Goal: Task Accomplishment & Management: Use online tool/utility

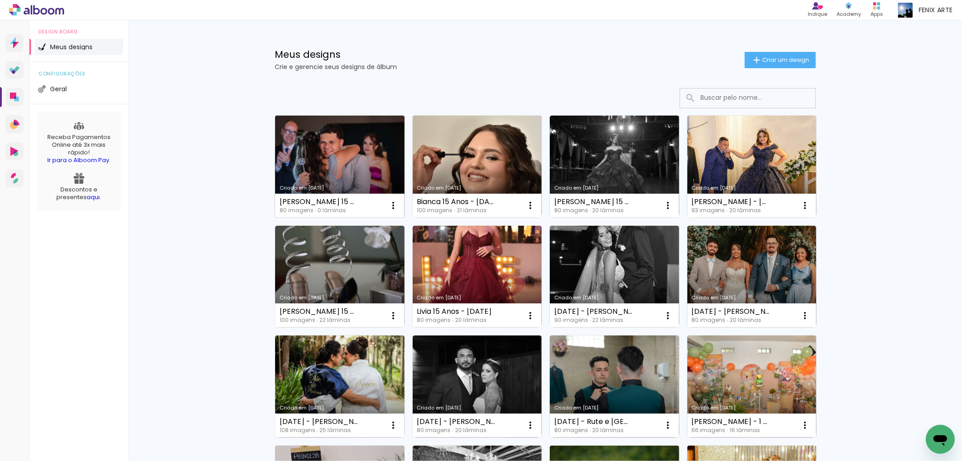
click at [337, 156] on link "Criado em [DATE]" at bounding box center [339, 166] width 129 height 102
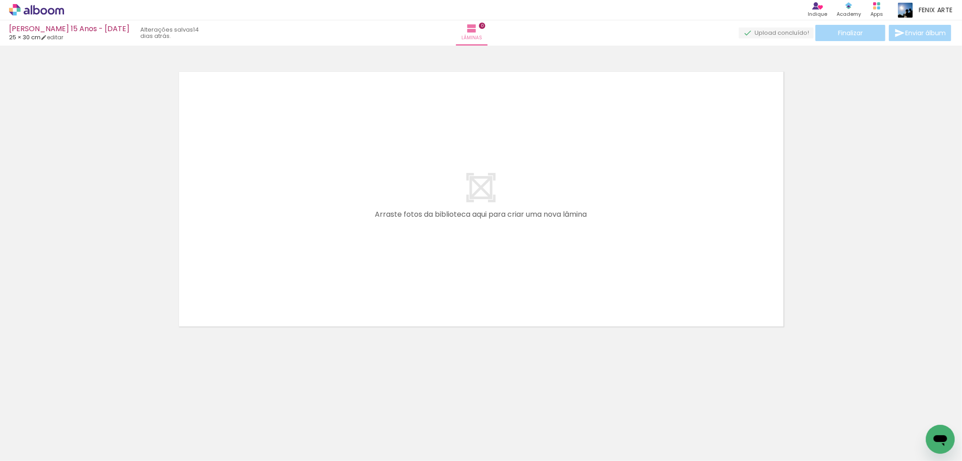
scroll to position [0, 1987]
drag, startPoint x: 425, startPoint y: 428, endPoint x: 530, endPoint y: 246, distance: 209.4
click at [517, 259] on quentale-workspace at bounding box center [481, 230] width 962 height 461
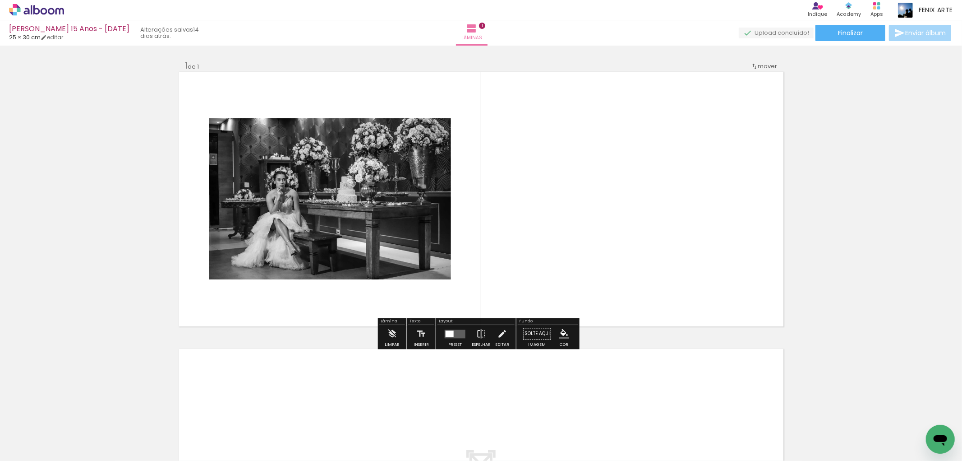
click at [449, 334] on div at bounding box center [450, 333] width 8 height 6
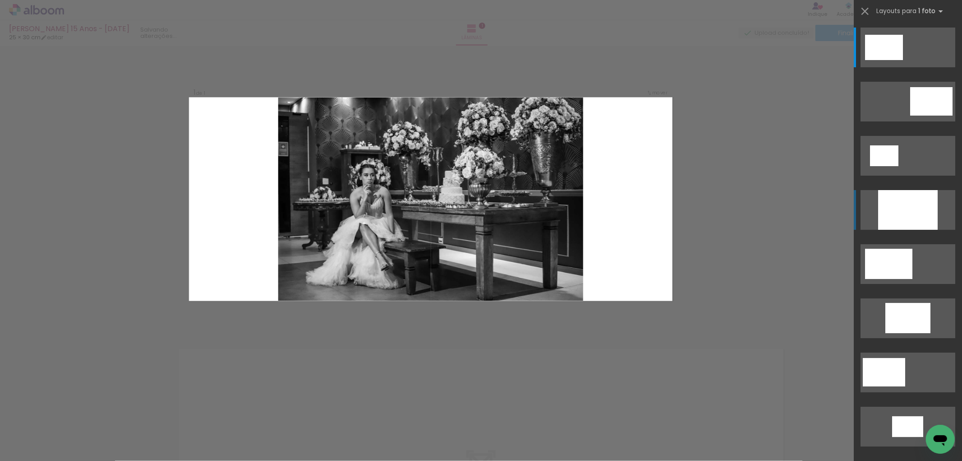
click at [907, 212] on div at bounding box center [908, 210] width 60 height 40
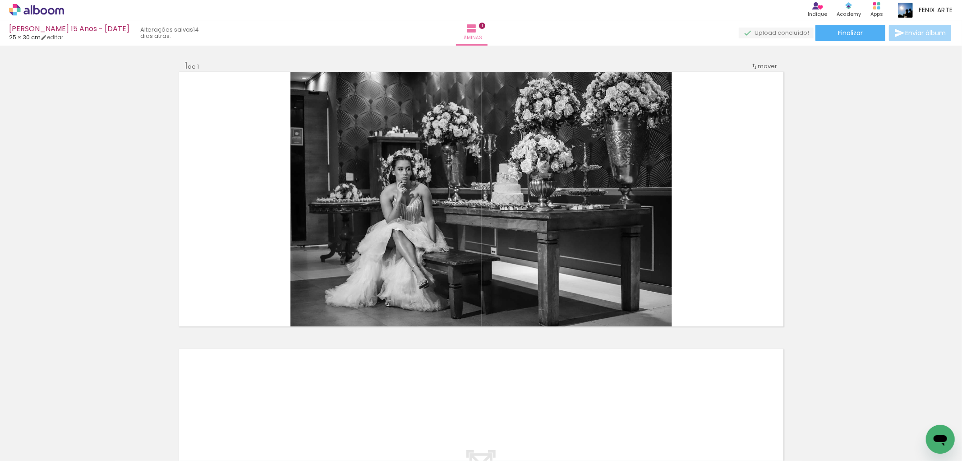
scroll to position [0, 3156]
drag, startPoint x: 626, startPoint y: 458, endPoint x: 5, endPoint y: 22, distance: 759.3
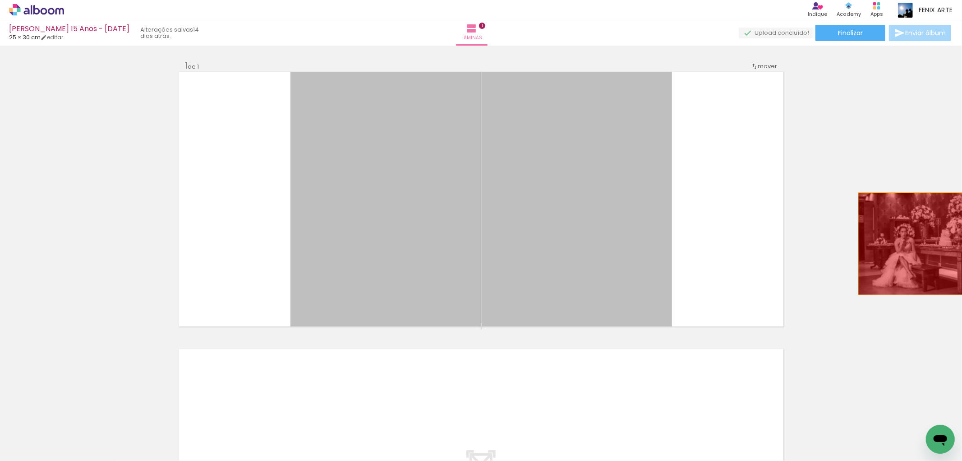
drag, startPoint x: 560, startPoint y: 247, endPoint x: 932, endPoint y: 238, distance: 372.7
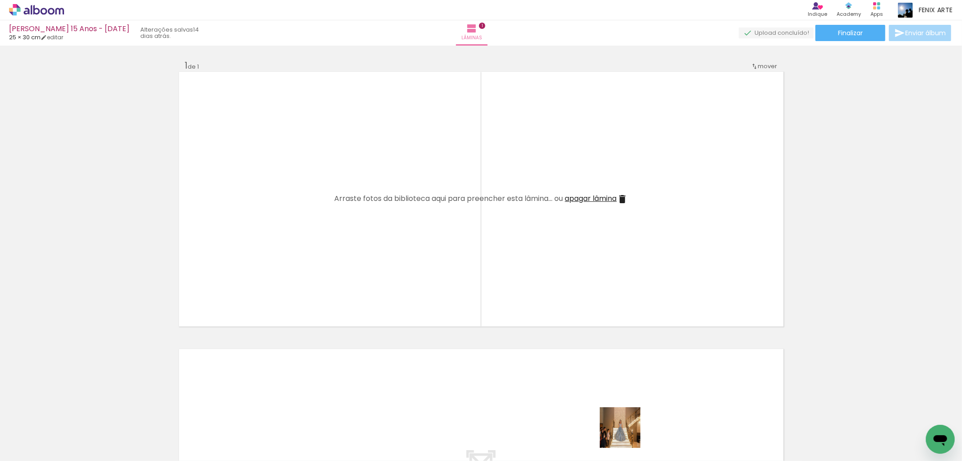
click at [627, 434] on div at bounding box center [622, 430] width 45 height 30
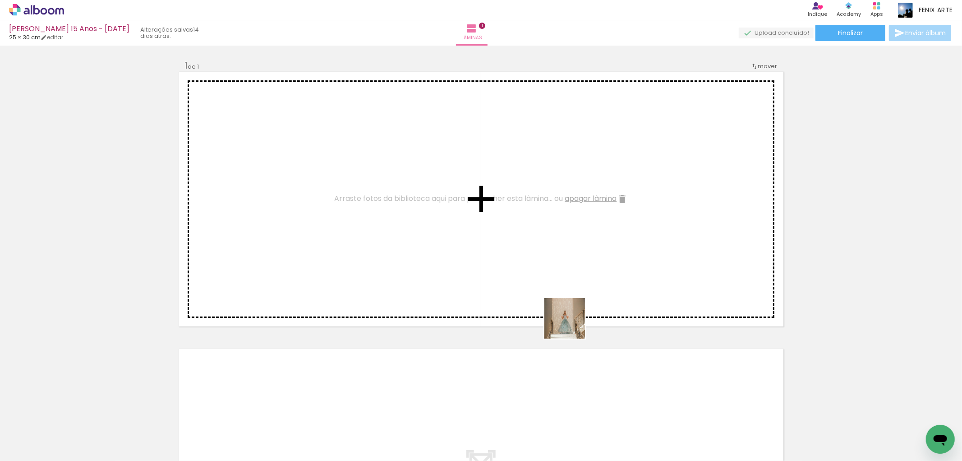
drag, startPoint x: 577, startPoint y: 428, endPoint x: 586, endPoint y: 268, distance: 160.4
click at [593, 251] on quentale-workspace at bounding box center [481, 230] width 962 height 461
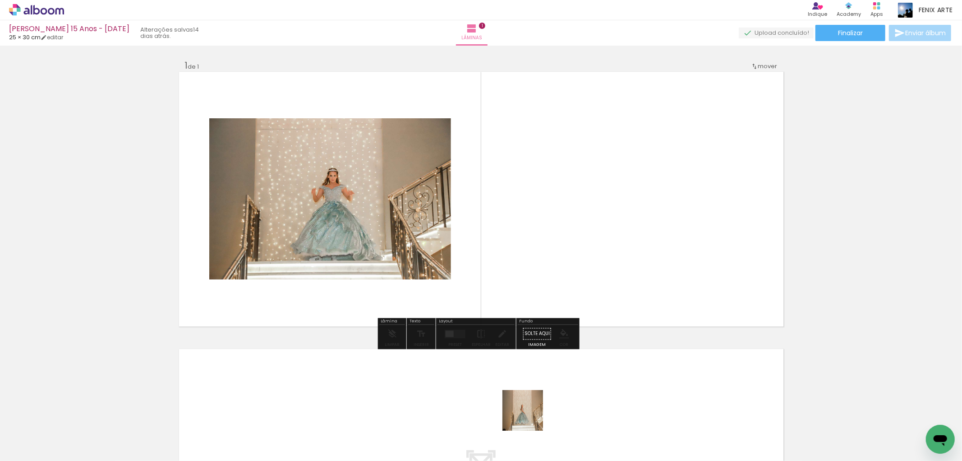
drag, startPoint x: 526, startPoint y: 428, endPoint x: 567, endPoint y: 241, distance: 190.8
click at [567, 241] on quentale-workspace at bounding box center [481, 230] width 962 height 461
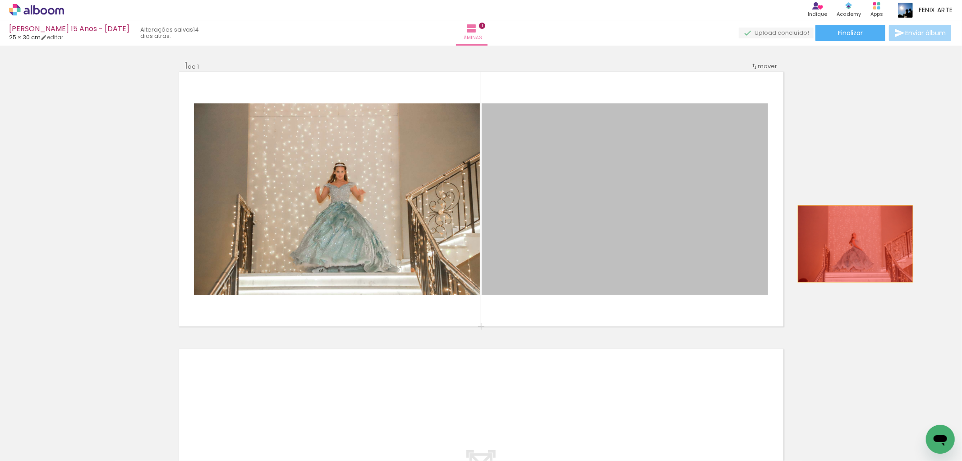
drag, startPoint x: 598, startPoint y: 192, endPoint x: 862, endPoint y: 237, distance: 268.2
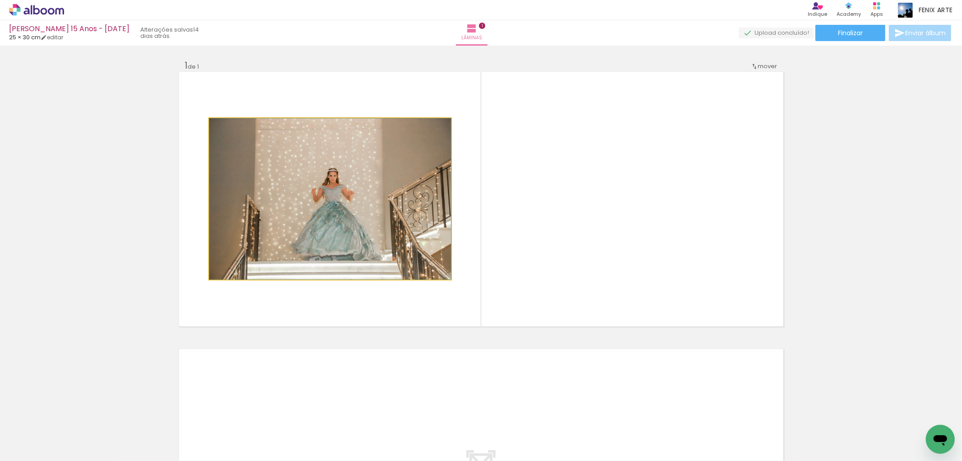
drag, startPoint x: 336, startPoint y: 201, endPoint x: 37, endPoint y: 272, distance: 306.8
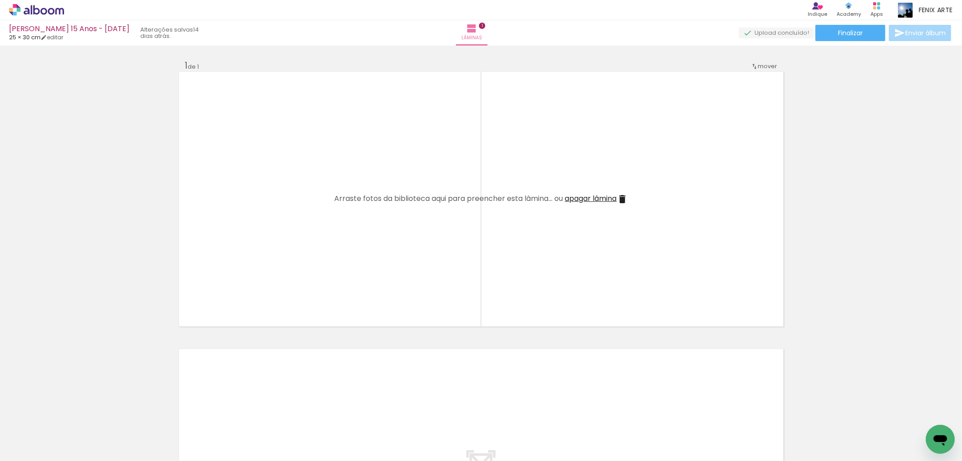
scroll to position [0, 838]
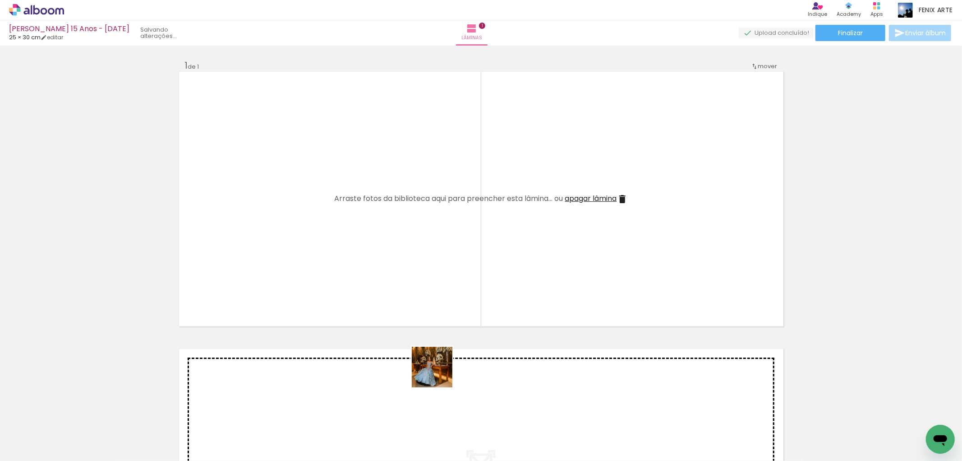
drag, startPoint x: 417, startPoint y: 429, endPoint x: 527, endPoint y: 224, distance: 231.9
click at [517, 242] on quentale-workspace at bounding box center [481, 230] width 962 height 461
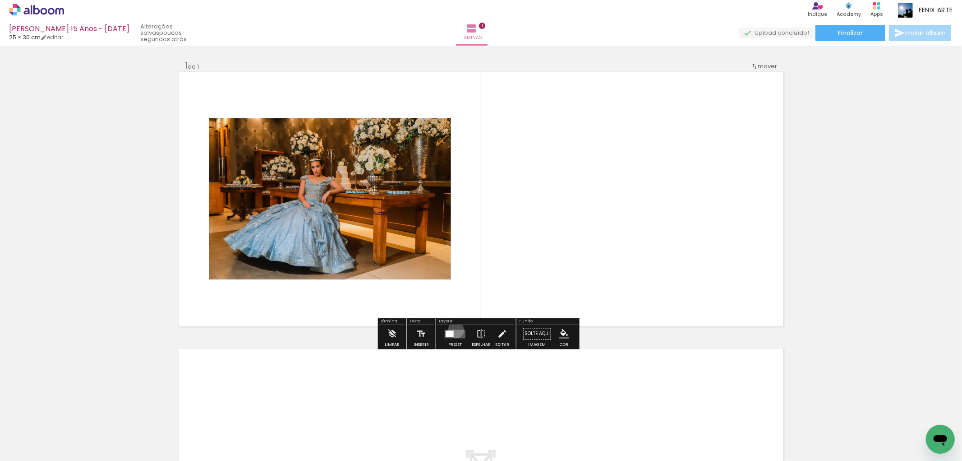
click at [454, 330] on quentale-layouter at bounding box center [455, 333] width 21 height 9
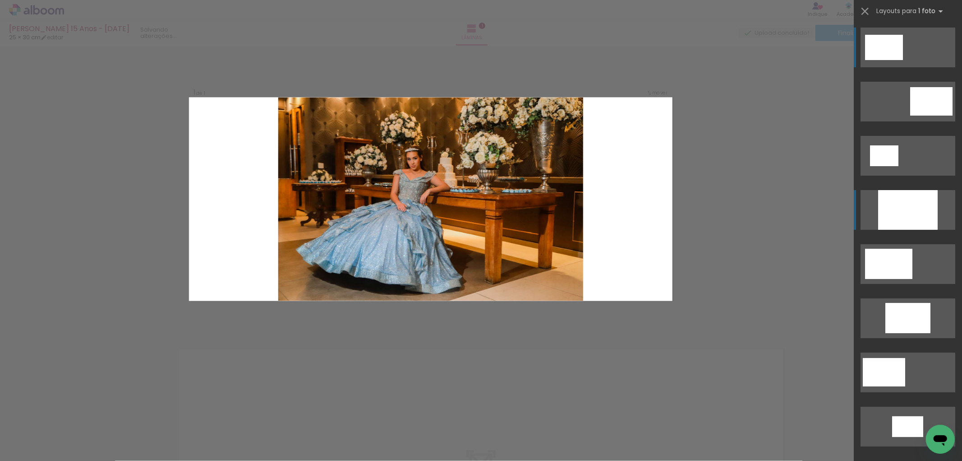
click at [891, 206] on div at bounding box center [908, 210] width 60 height 40
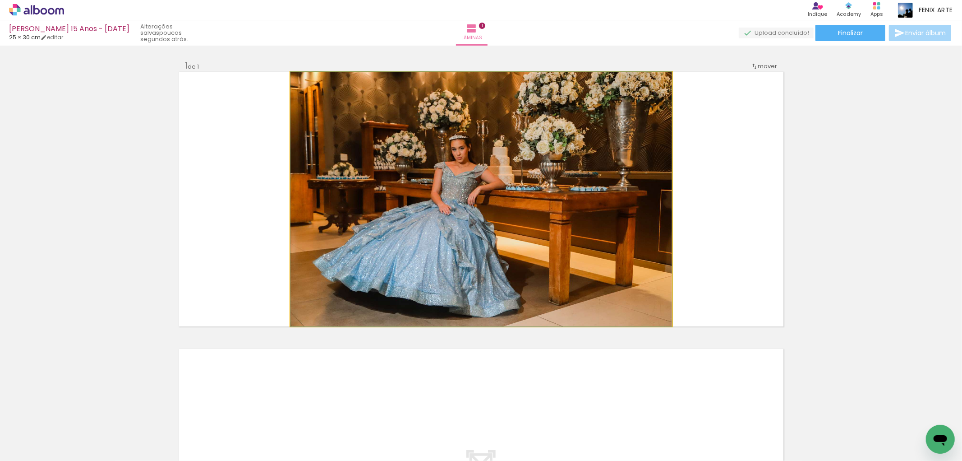
click at [534, 198] on quentale-photo at bounding box center [482, 199] width 382 height 254
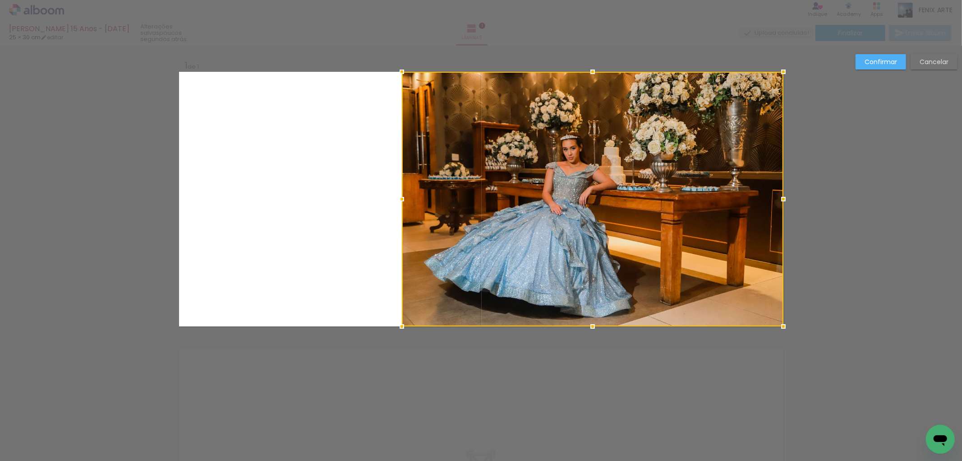
drag, startPoint x: 489, startPoint y: 219, endPoint x: 734, endPoint y: 185, distance: 247.3
click at [734, 185] on div at bounding box center [593, 199] width 382 height 254
click at [886, 66] on paper-button "Confirmar" at bounding box center [881, 61] width 51 height 15
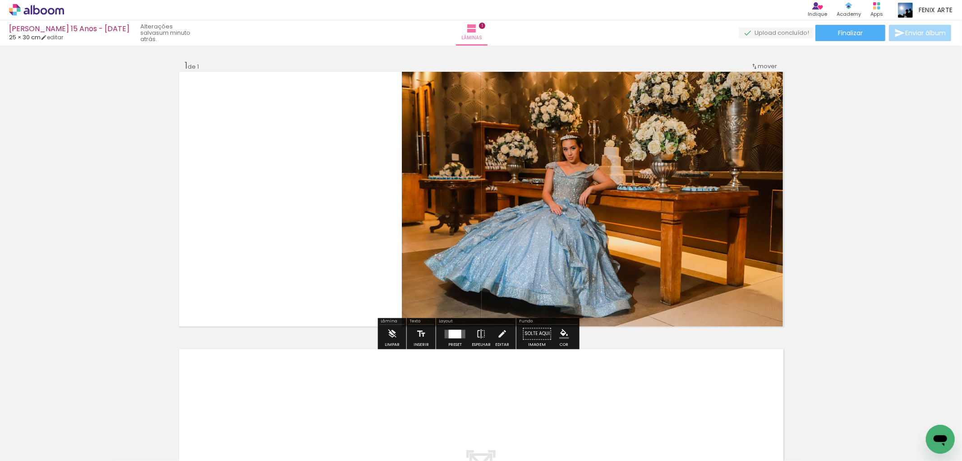
scroll to position [200, 0]
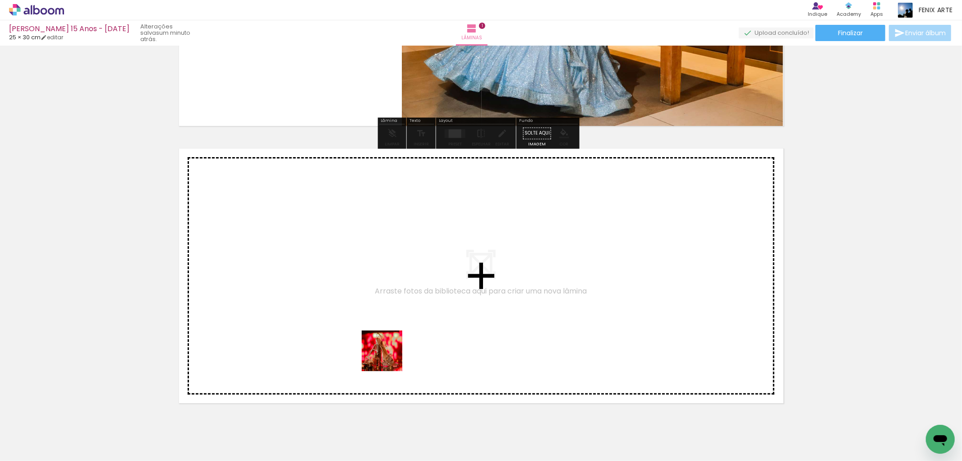
drag, startPoint x: 366, startPoint y: 435, endPoint x: 395, endPoint y: 322, distance: 116.9
click at [395, 322] on quentale-workspace at bounding box center [481, 230] width 962 height 461
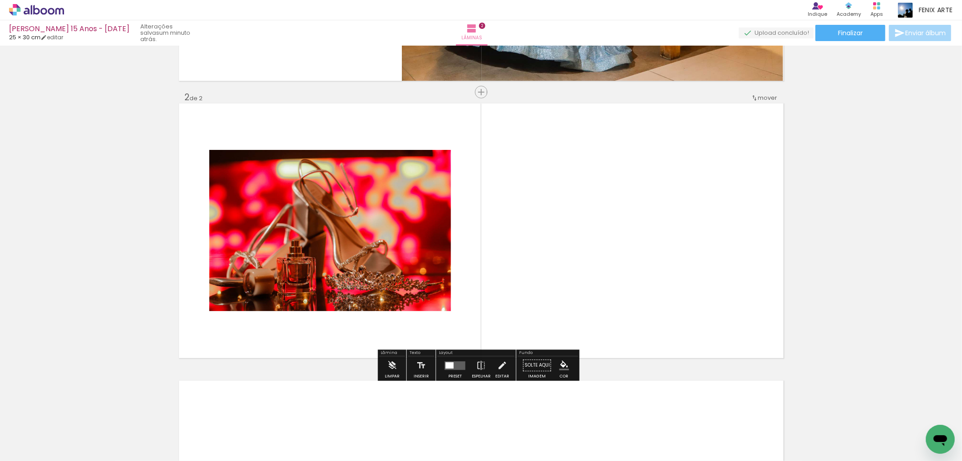
scroll to position [251, 0]
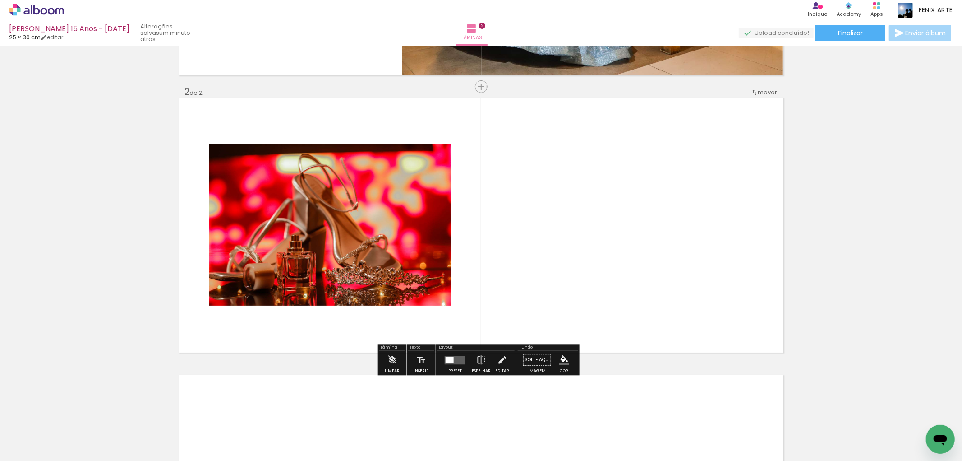
drag, startPoint x: 656, startPoint y: 434, endPoint x: 623, endPoint y: 238, distance: 198.6
click at [623, 238] on quentale-workspace at bounding box center [481, 230] width 962 height 461
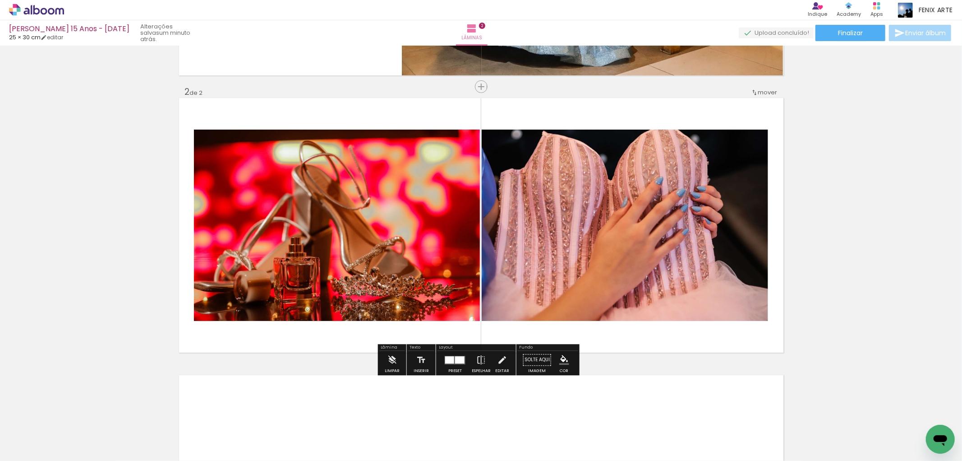
scroll to position [401, 0]
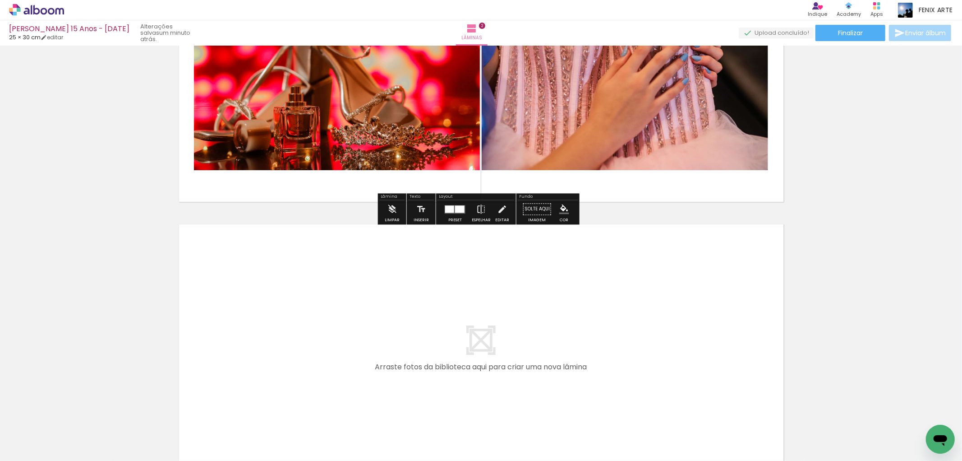
click at [34, 431] on input "Todas as fotos" at bounding box center [25, 433] width 34 height 8
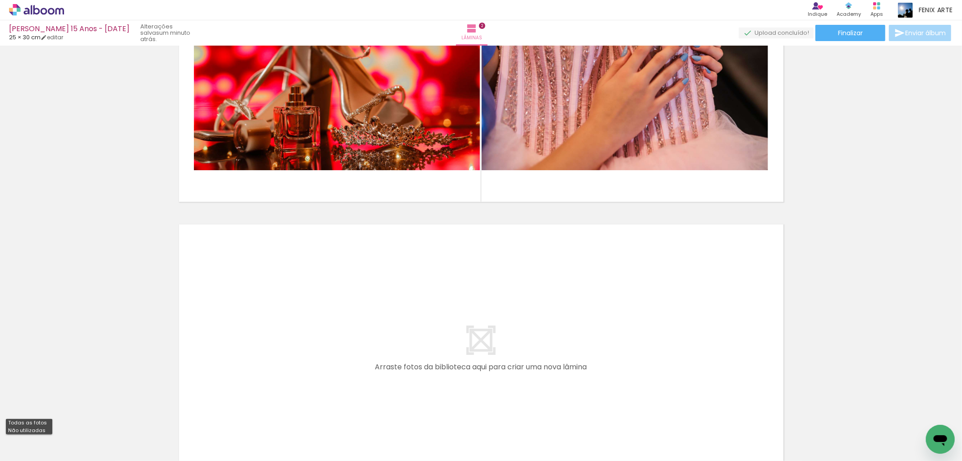
click at [0, 0] on slot "Não utilizadas" at bounding box center [0, 0] width 0 height 0
type input "Não utilizadas"
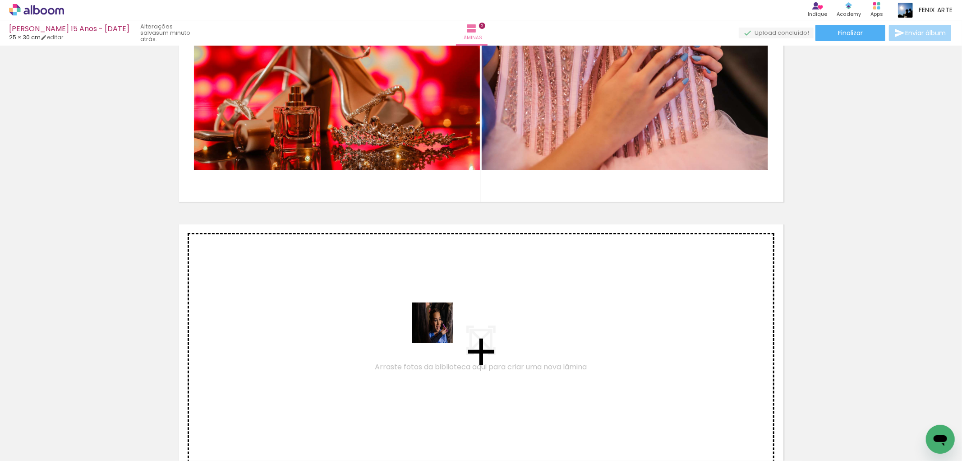
drag, startPoint x: 410, startPoint y: 431, endPoint x: 439, endPoint y: 323, distance: 111.7
click at [439, 323] on quentale-workspace at bounding box center [481, 230] width 962 height 461
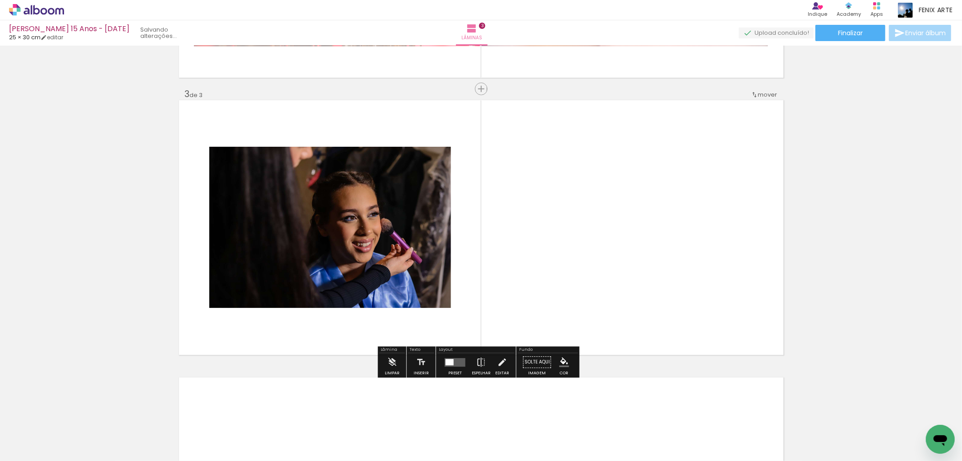
scroll to position [528, 0]
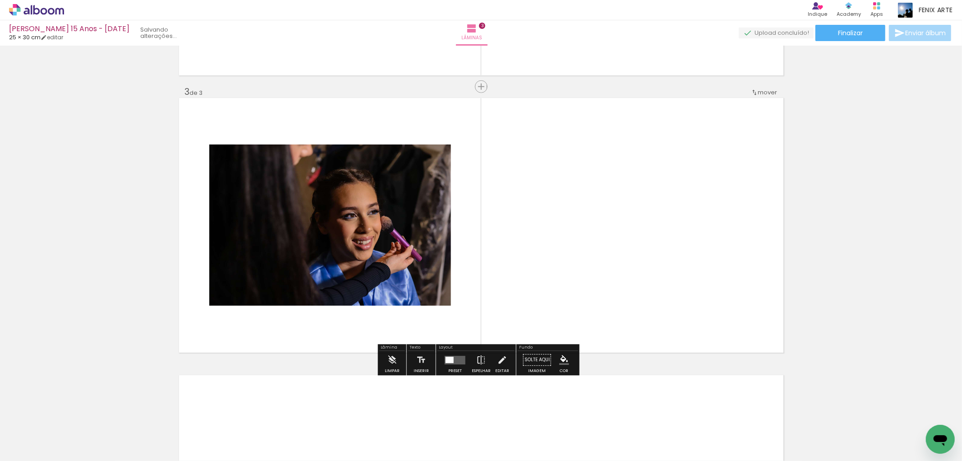
drag, startPoint x: 465, startPoint y: 426, endPoint x: 423, endPoint y: 324, distance: 110.7
click at [505, 274] on quentale-workspace at bounding box center [481, 230] width 962 height 461
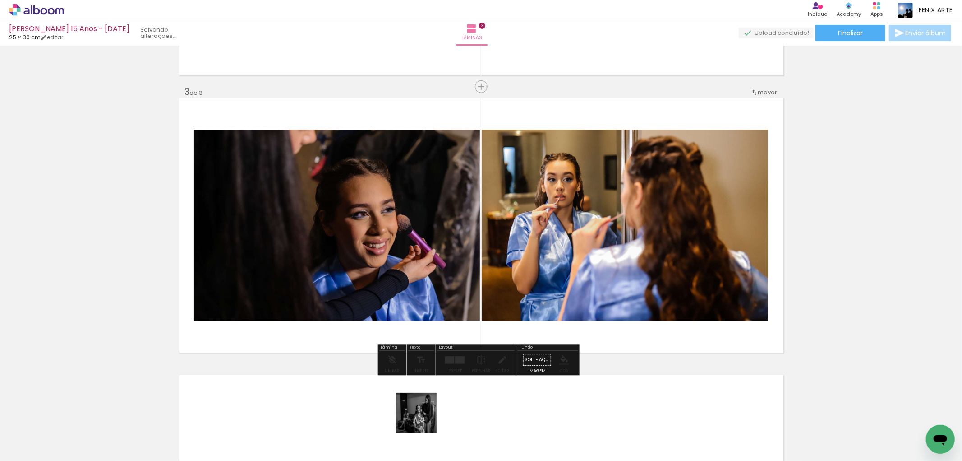
drag, startPoint x: 420, startPoint y: 422, endPoint x: 422, endPoint y: 332, distance: 90.7
click at [465, 267] on quentale-workspace at bounding box center [481, 230] width 962 height 461
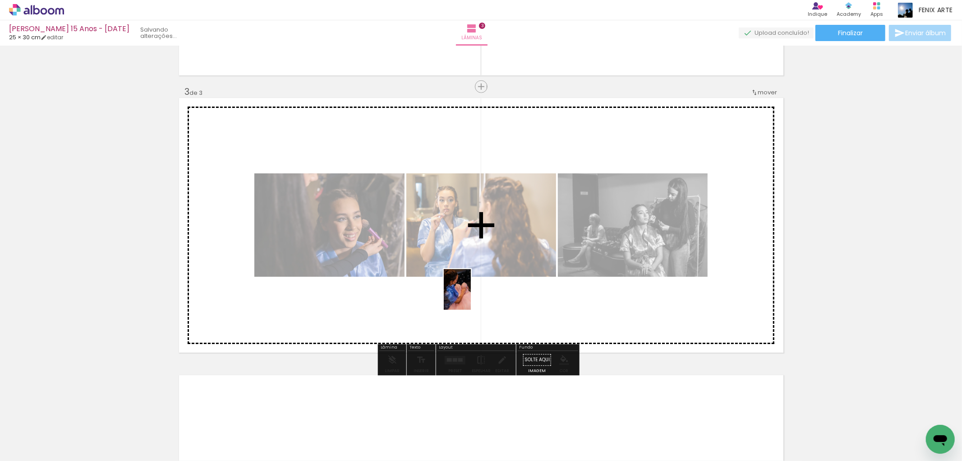
drag, startPoint x: 409, startPoint y: 414, endPoint x: 445, endPoint y: 291, distance: 128.6
click at [470, 285] on quentale-workspace at bounding box center [481, 230] width 962 height 461
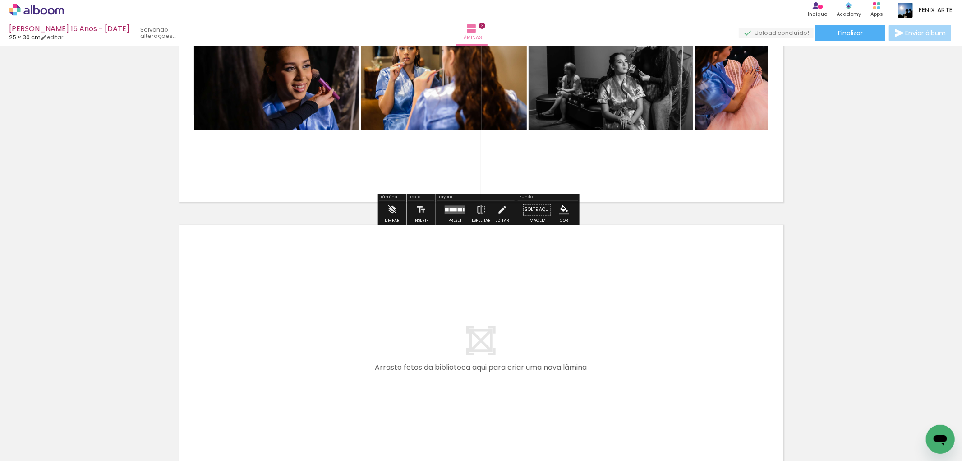
scroll to position [728, 0]
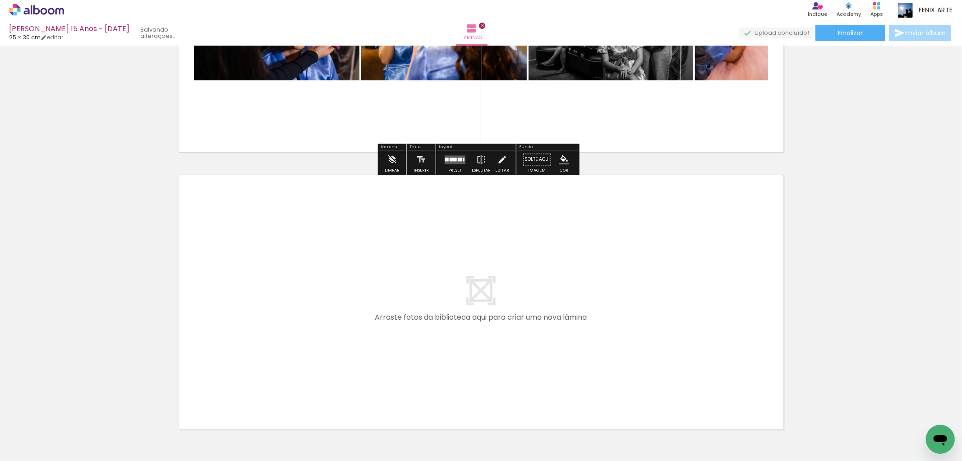
drag, startPoint x: 363, startPoint y: 420, endPoint x: 386, endPoint y: 322, distance: 101.0
click at [386, 322] on quentale-workspace at bounding box center [481, 230] width 962 height 461
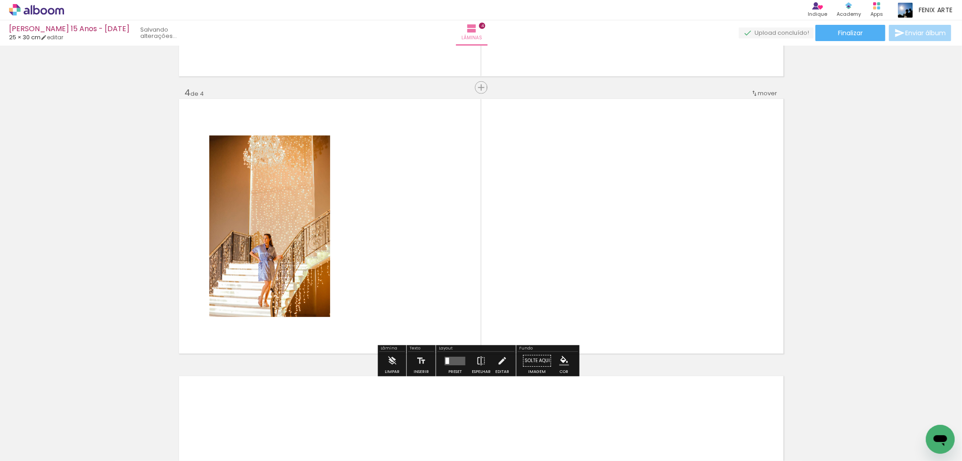
scroll to position [805, 0]
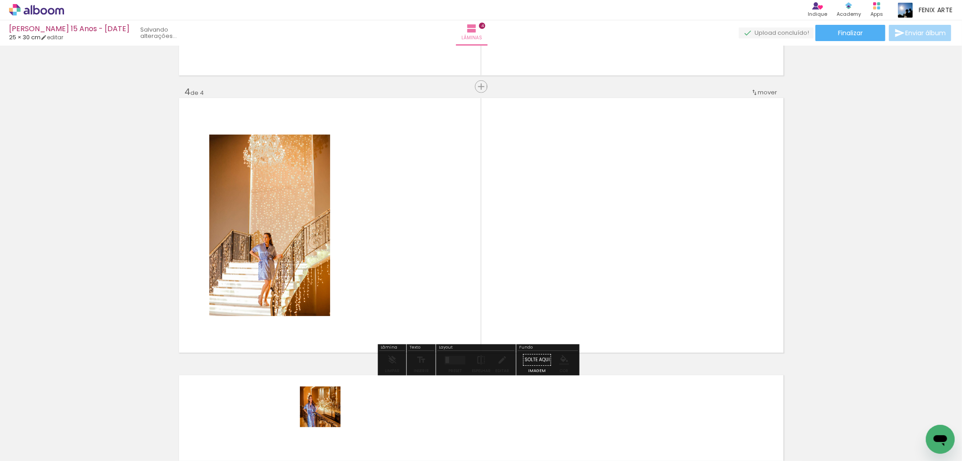
drag, startPoint x: 313, startPoint y: 432, endPoint x: 367, endPoint y: 290, distance: 152.5
click at [374, 283] on quentale-workspace at bounding box center [481, 230] width 962 height 461
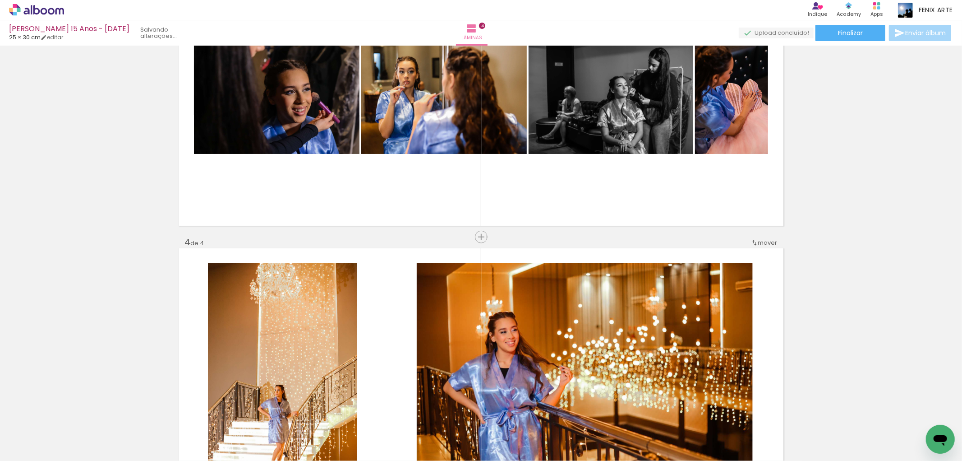
scroll to position [554, 0]
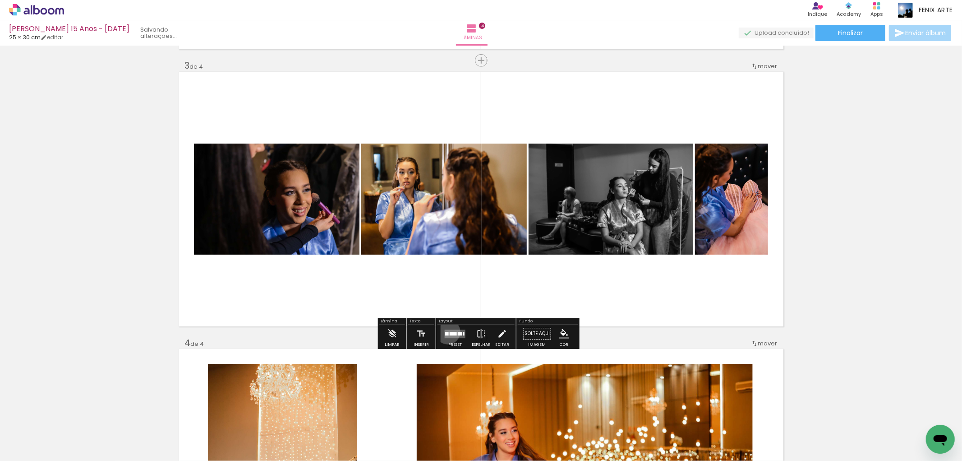
click at [446, 332] on div at bounding box center [447, 334] width 4 height 4
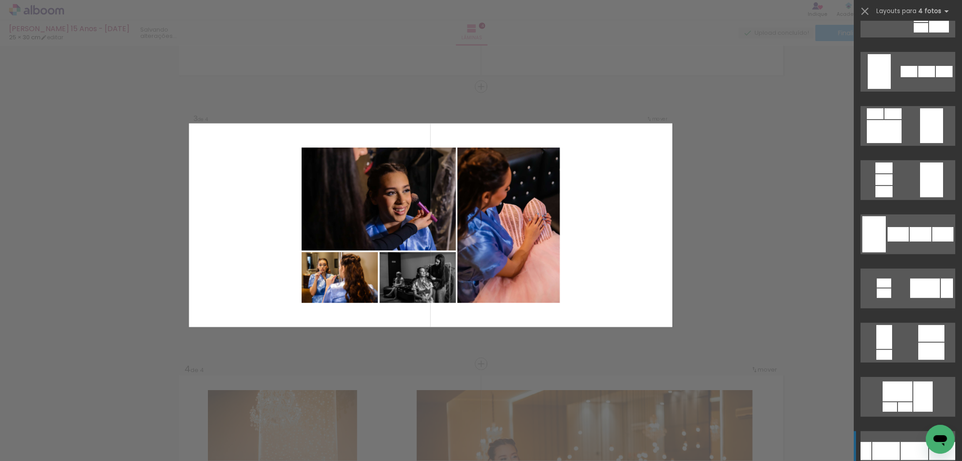
scroll to position [501, 0]
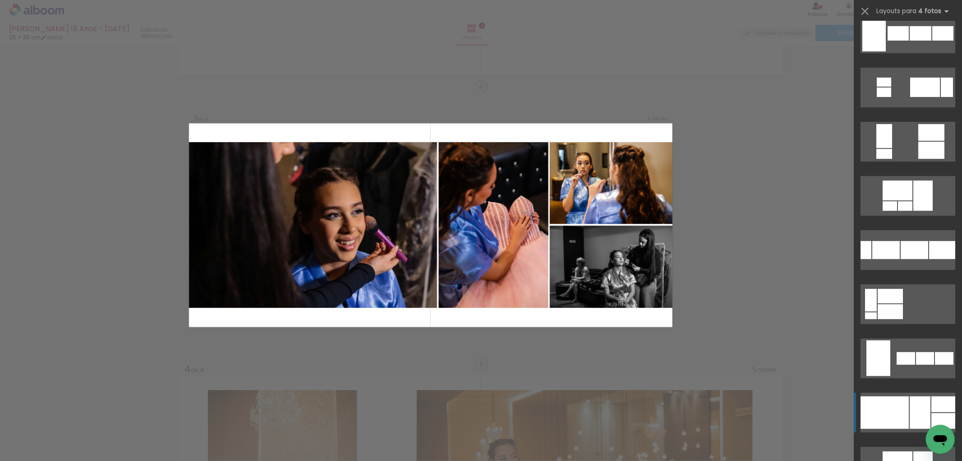
click at [900, 417] on div at bounding box center [885, 412] width 48 height 32
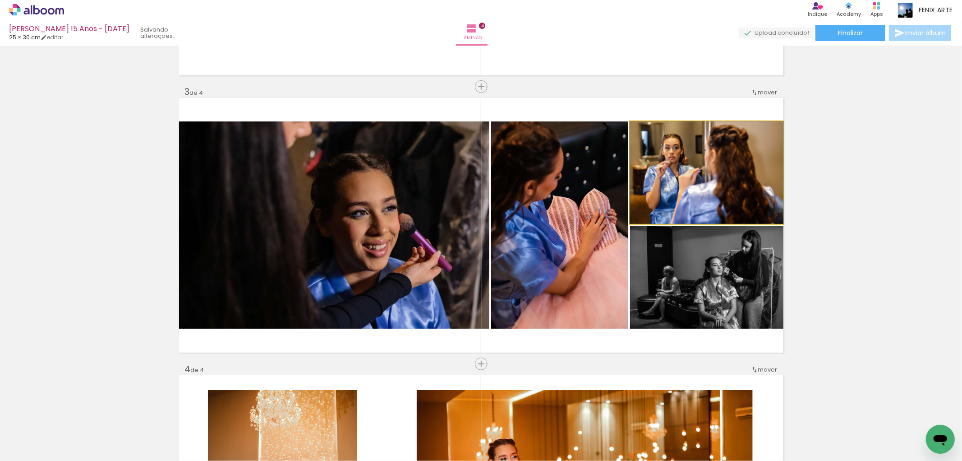
drag, startPoint x: 693, startPoint y: 187, endPoint x: 381, endPoint y: 224, distance: 314.4
click at [0, 0] on slot at bounding box center [0, 0] width 0 height 0
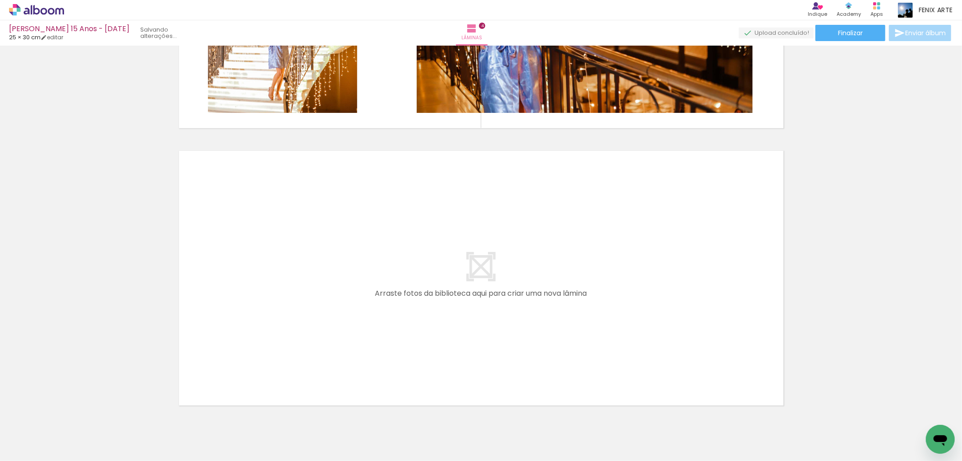
scroll to position [0, 1553]
drag, startPoint x: 406, startPoint y: 432, endPoint x: 447, endPoint y: 283, distance: 154.3
click at [447, 283] on quentale-workspace at bounding box center [481, 230] width 962 height 461
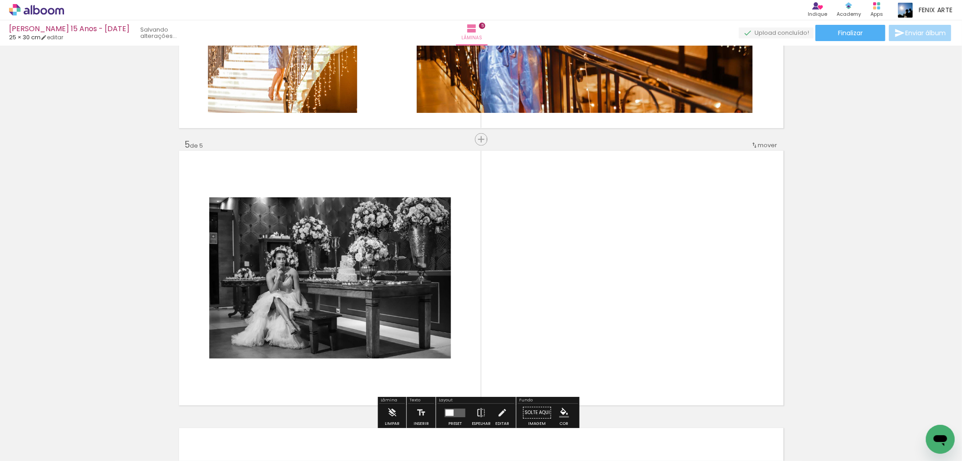
scroll to position [1082, 0]
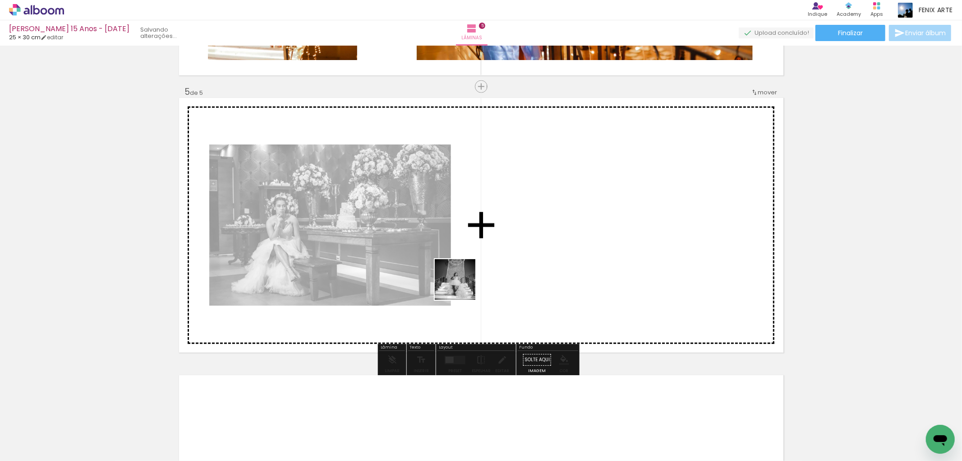
drag, startPoint x: 510, startPoint y: 429, endPoint x: 449, endPoint y: 286, distance: 155.2
click at [458, 280] on quentale-workspace at bounding box center [481, 230] width 962 height 461
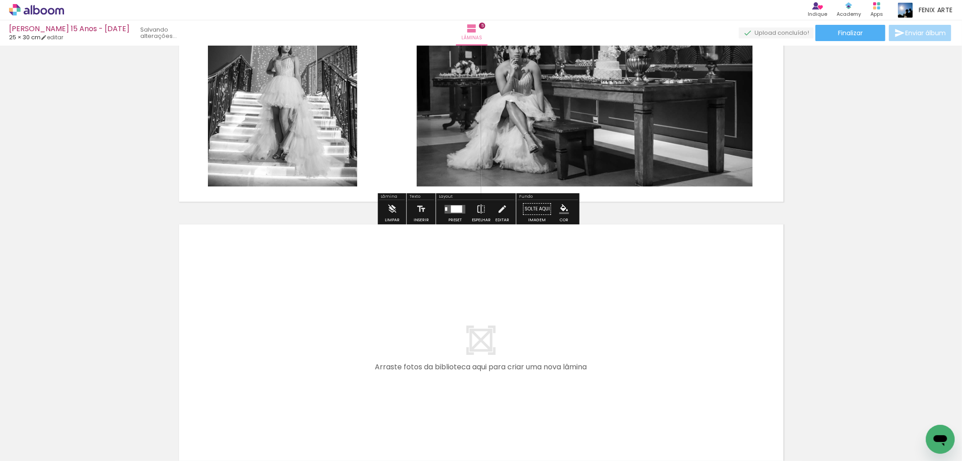
scroll to position [1283, 0]
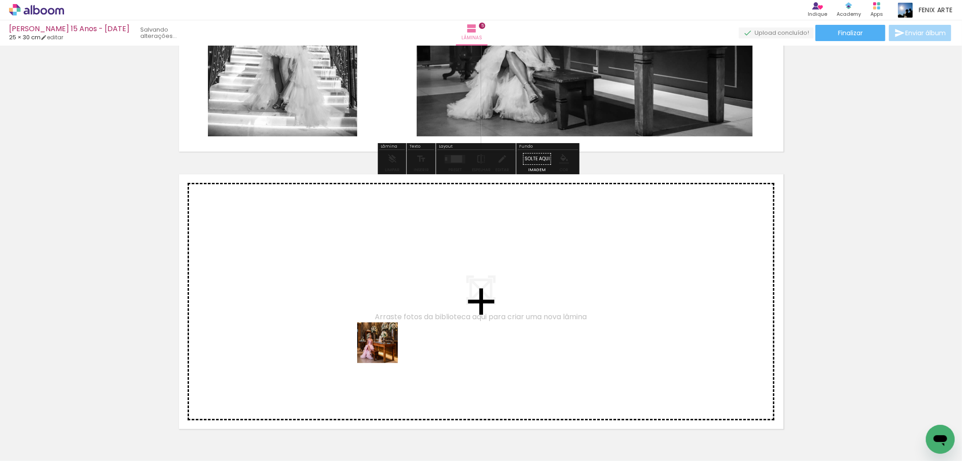
drag, startPoint x: 371, startPoint y: 420, endPoint x: 382, endPoint y: 346, distance: 74.4
click at [382, 346] on quentale-workspace at bounding box center [481, 230] width 962 height 461
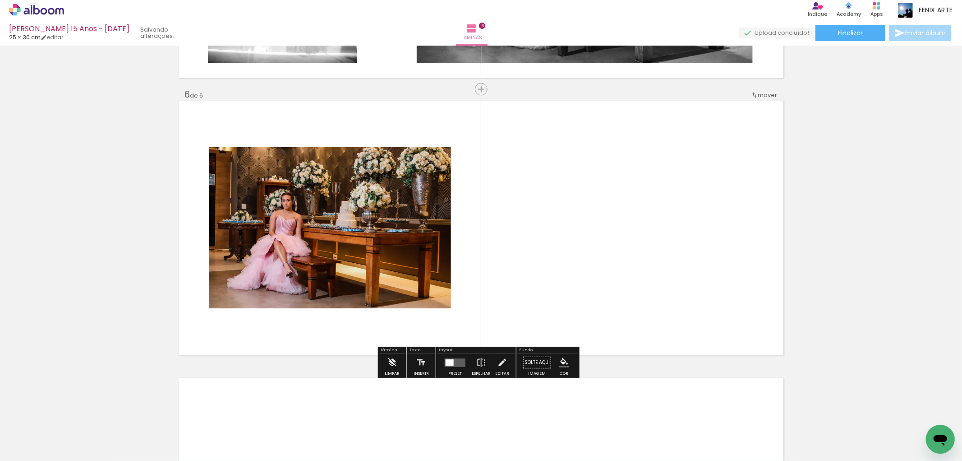
scroll to position [1359, 0]
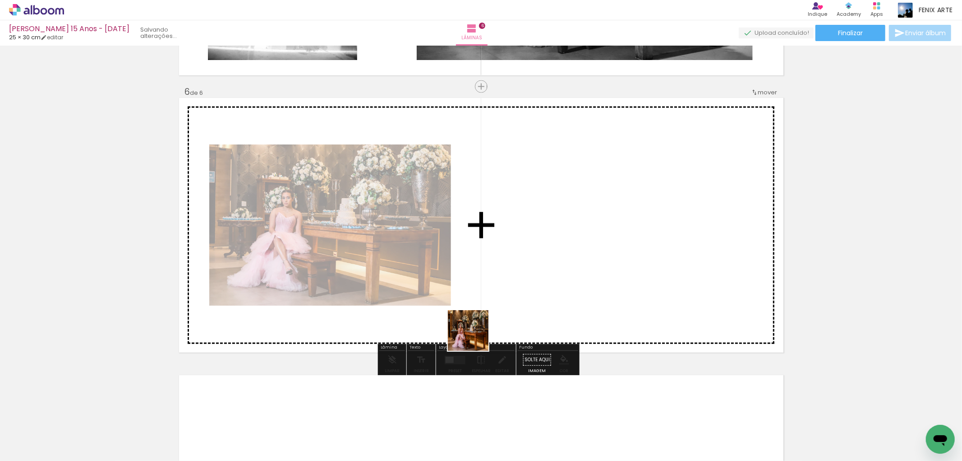
drag, startPoint x: 385, startPoint y: 404, endPoint x: 496, endPoint y: 298, distance: 153.5
click at [496, 298] on quentale-workspace at bounding box center [481, 230] width 962 height 461
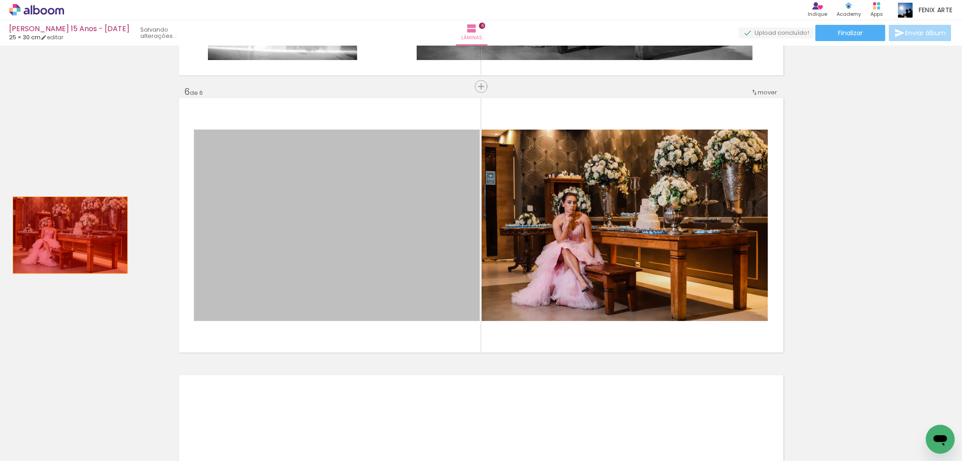
drag, startPoint x: 317, startPoint y: 213, endPoint x: 66, endPoint y: 235, distance: 251.8
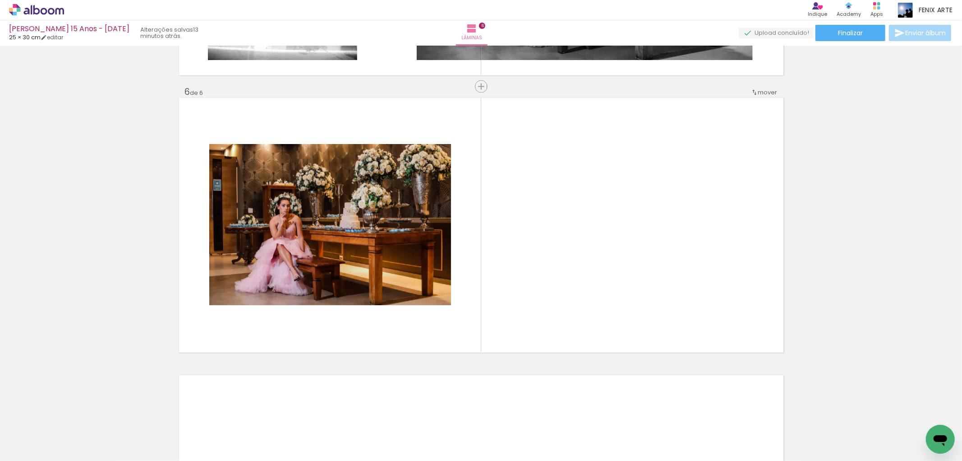
drag, startPoint x: 317, startPoint y: 430, endPoint x: 496, endPoint y: 332, distance: 204.1
click at [578, 268] on quentale-workspace at bounding box center [481, 230] width 962 height 461
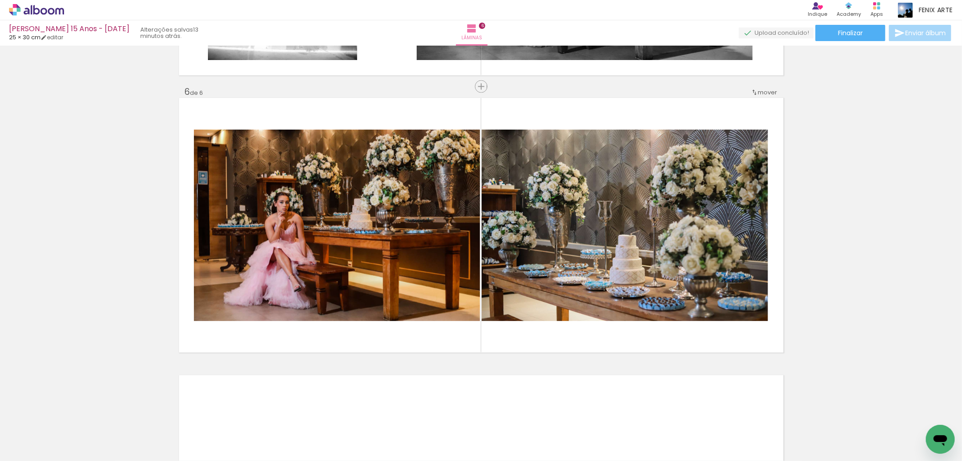
scroll to position [0, 2046]
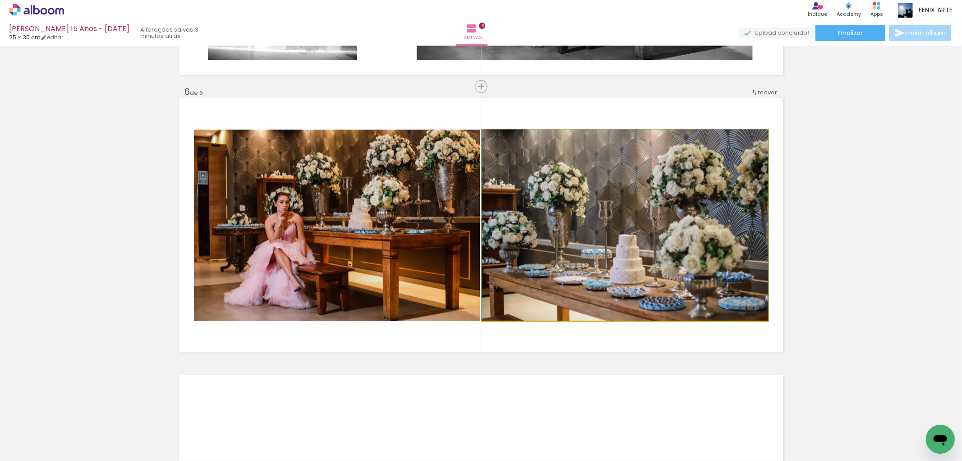
drag, startPoint x: 587, startPoint y: 237, endPoint x: 665, endPoint y: 268, distance: 84.0
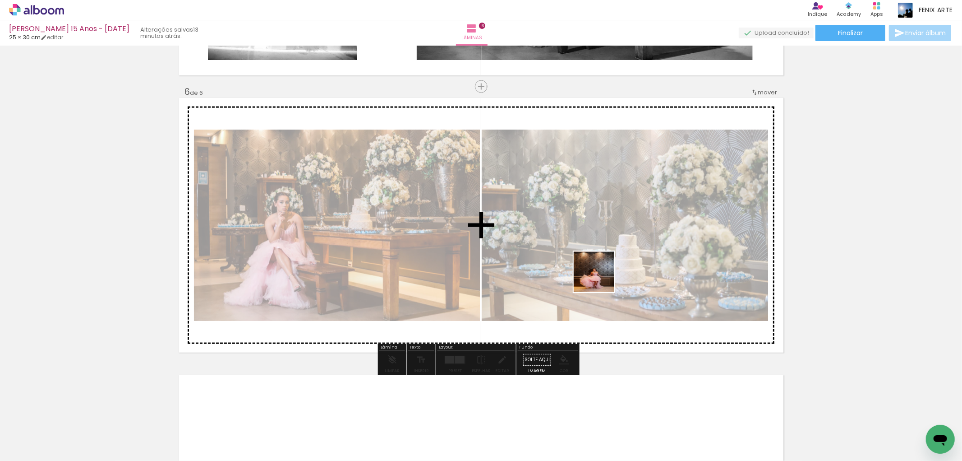
drag, startPoint x: 519, startPoint y: 434, endPoint x: 543, endPoint y: 346, distance: 91.9
click at [601, 272] on quentale-workspace at bounding box center [481, 230] width 962 height 461
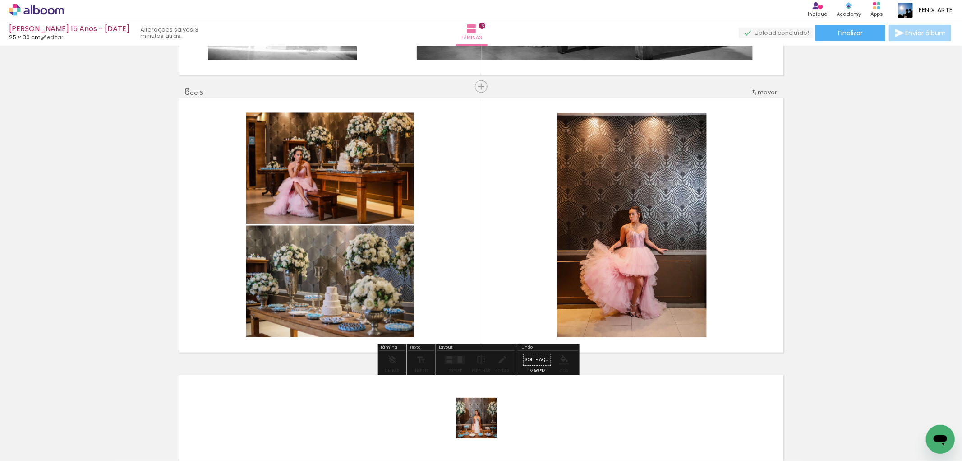
drag, startPoint x: 480, startPoint y: 427, endPoint x: 526, endPoint y: 322, distance: 114.3
click at [531, 300] on quentale-workspace at bounding box center [481, 230] width 962 height 461
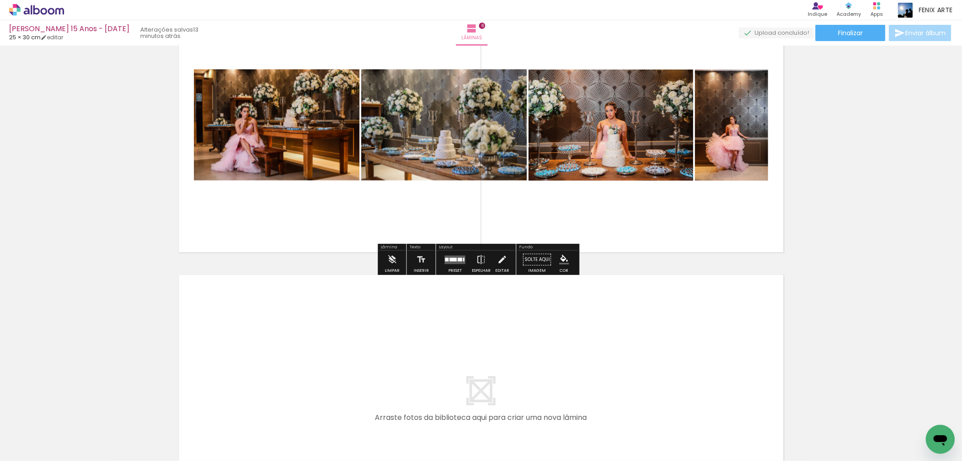
scroll to position [1509, 0]
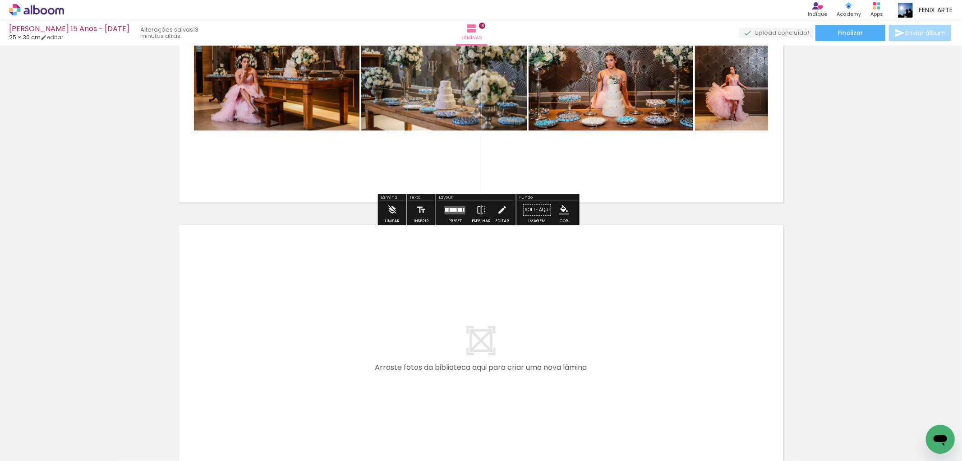
drag, startPoint x: 311, startPoint y: 421, endPoint x: 347, endPoint y: 364, distance: 68.1
click at [347, 364] on quentale-workspace at bounding box center [481, 230] width 962 height 461
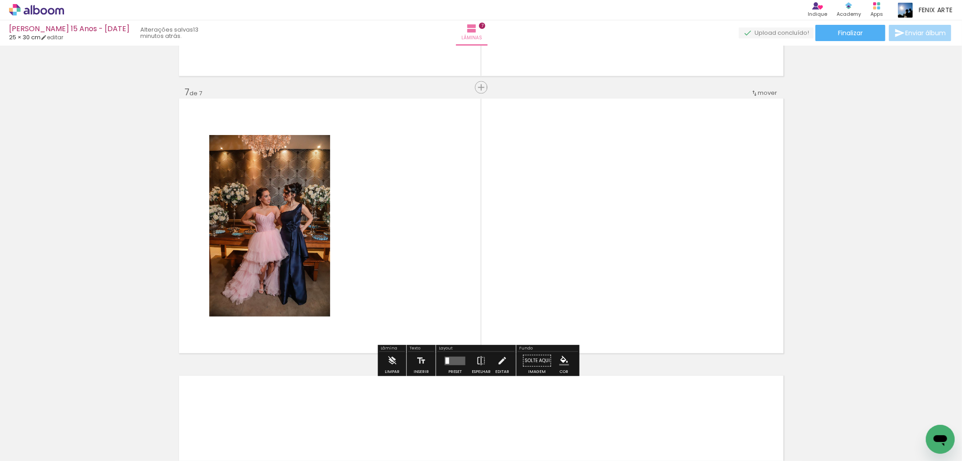
scroll to position [1636, 0]
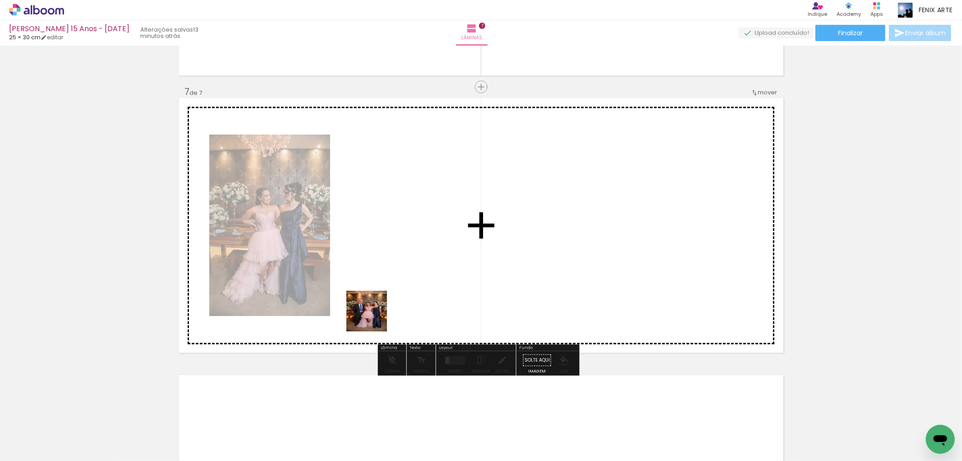
drag, startPoint x: 361, startPoint y: 357, endPoint x: 378, endPoint y: 280, distance: 78.4
click at [378, 280] on quentale-workspace at bounding box center [481, 230] width 962 height 461
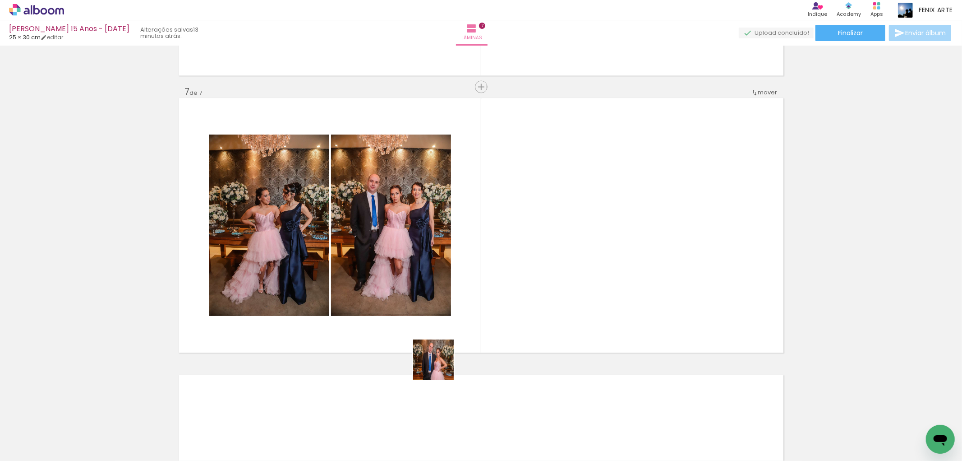
drag, startPoint x: 314, startPoint y: 432, endPoint x: 587, endPoint y: 238, distance: 334.6
click at [587, 238] on quentale-workspace at bounding box center [481, 230] width 962 height 461
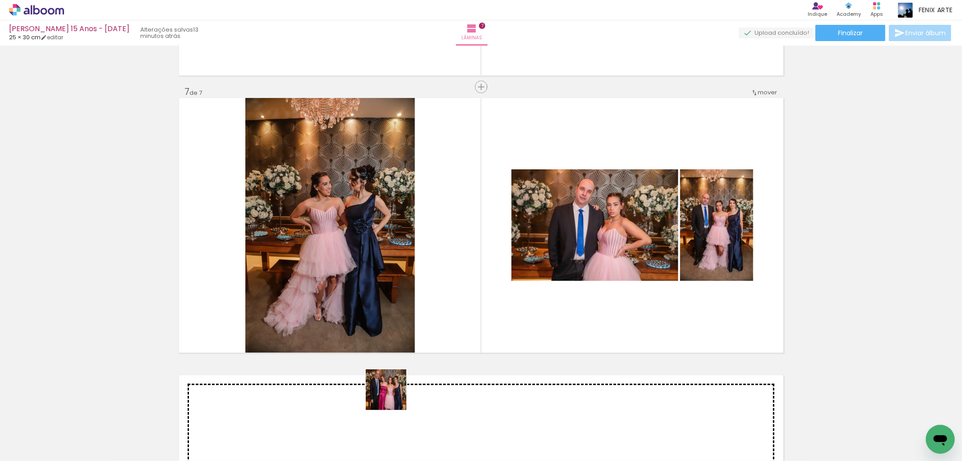
drag, startPoint x: 370, startPoint y: 420, endPoint x: 449, endPoint y: 268, distance: 171.7
click at [470, 235] on quentale-workspace at bounding box center [481, 230] width 962 height 461
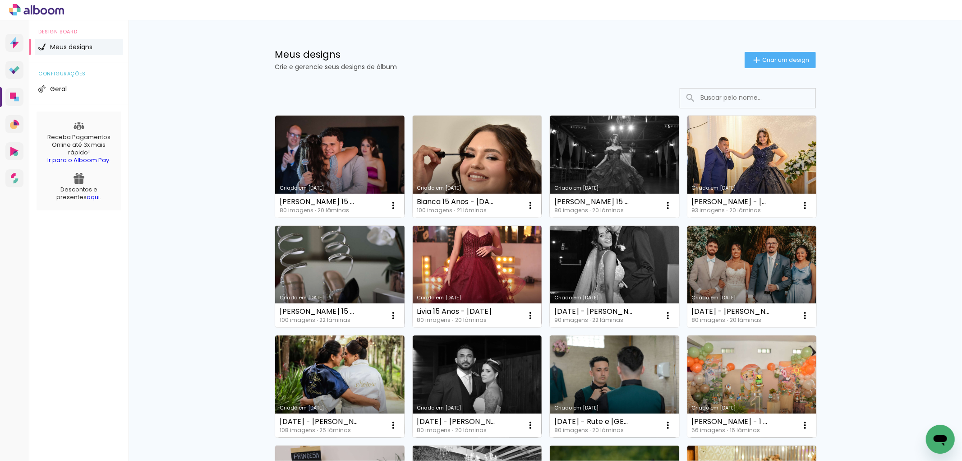
click at [340, 285] on link "Criado em [DATE]" at bounding box center [339, 277] width 129 height 102
